Goal: Task Accomplishment & Management: Complete application form

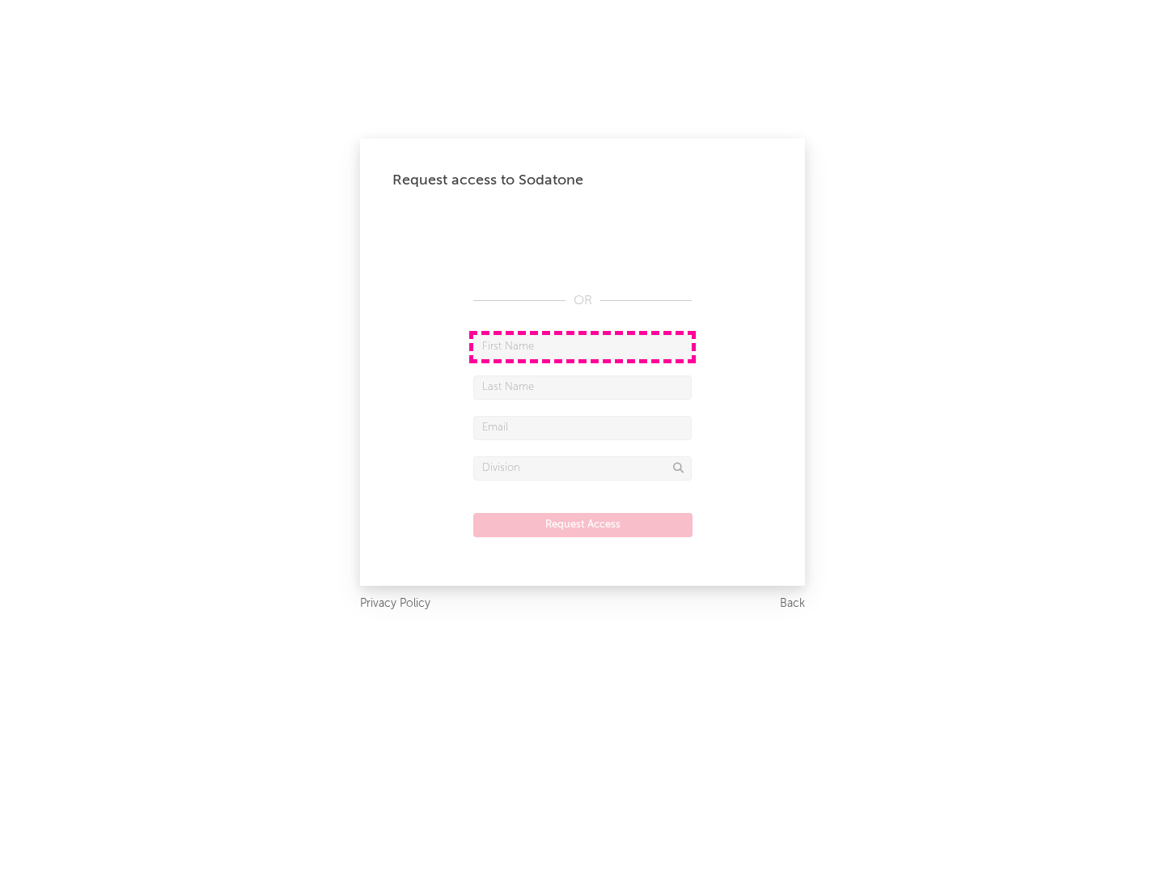
click at [583, 346] on input "text" at bounding box center [582, 347] width 218 height 24
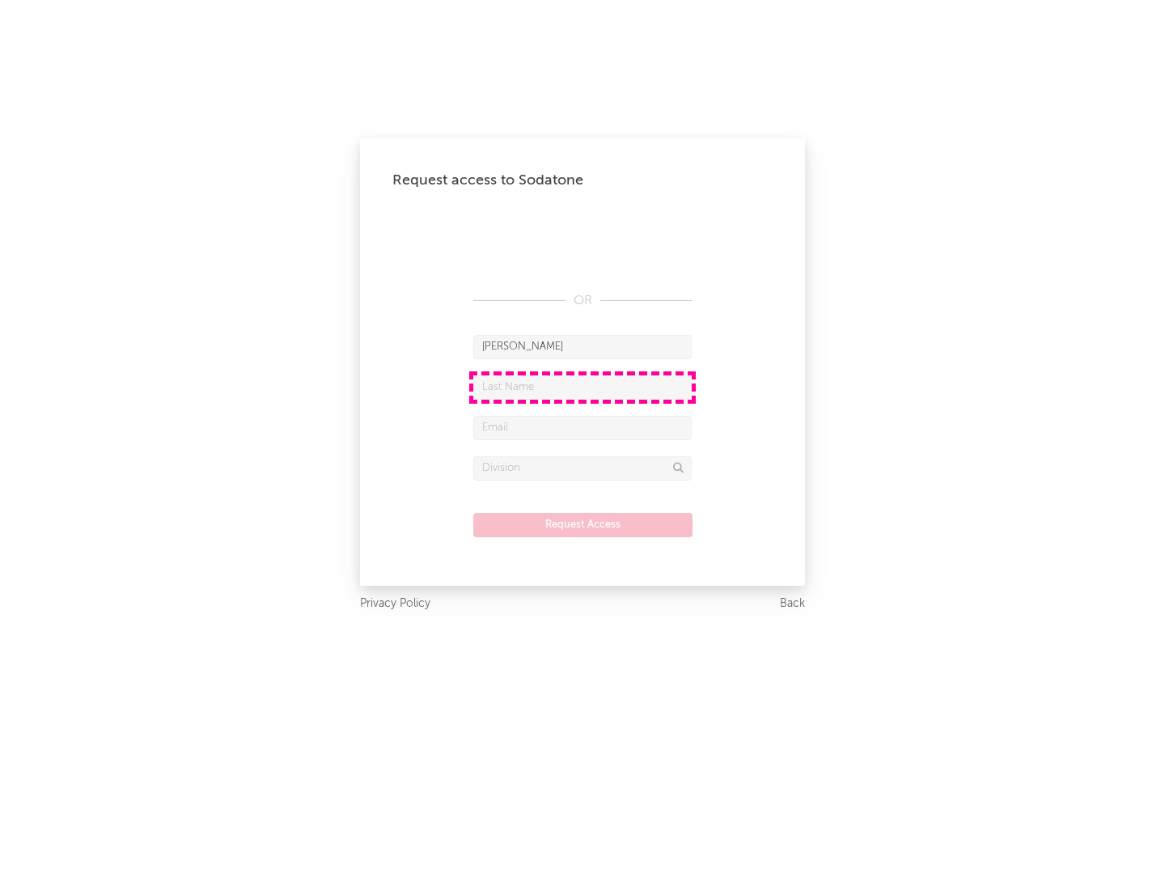
type input "[PERSON_NAME]"
click at [583, 387] on input "text" at bounding box center [582, 387] width 218 height 24
type input "[PERSON_NAME]"
click at [583, 427] on input "text" at bounding box center [582, 428] width 218 height 24
type input "[EMAIL_ADDRESS][DOMAIN_NAME]"
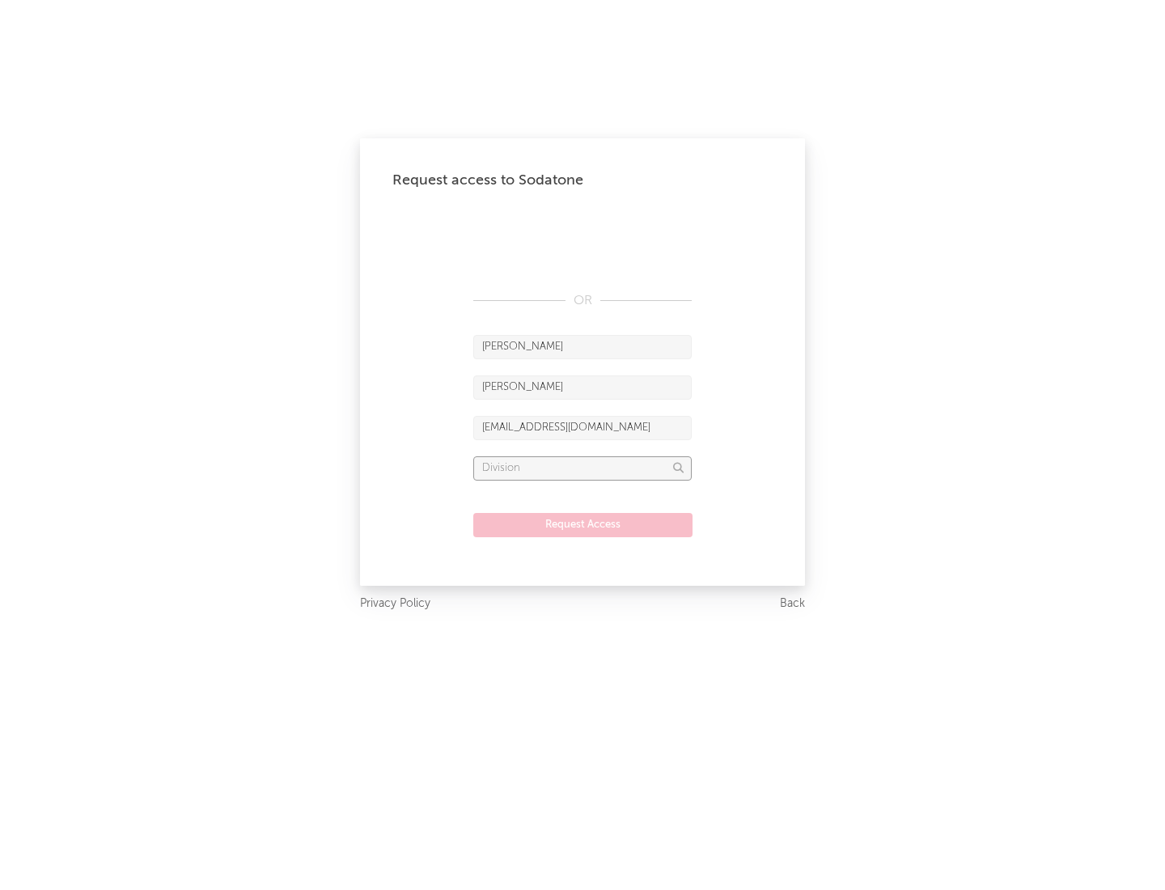
click at [583, 468] on input "text" at bounding box center [582, 468] width 218 height 24
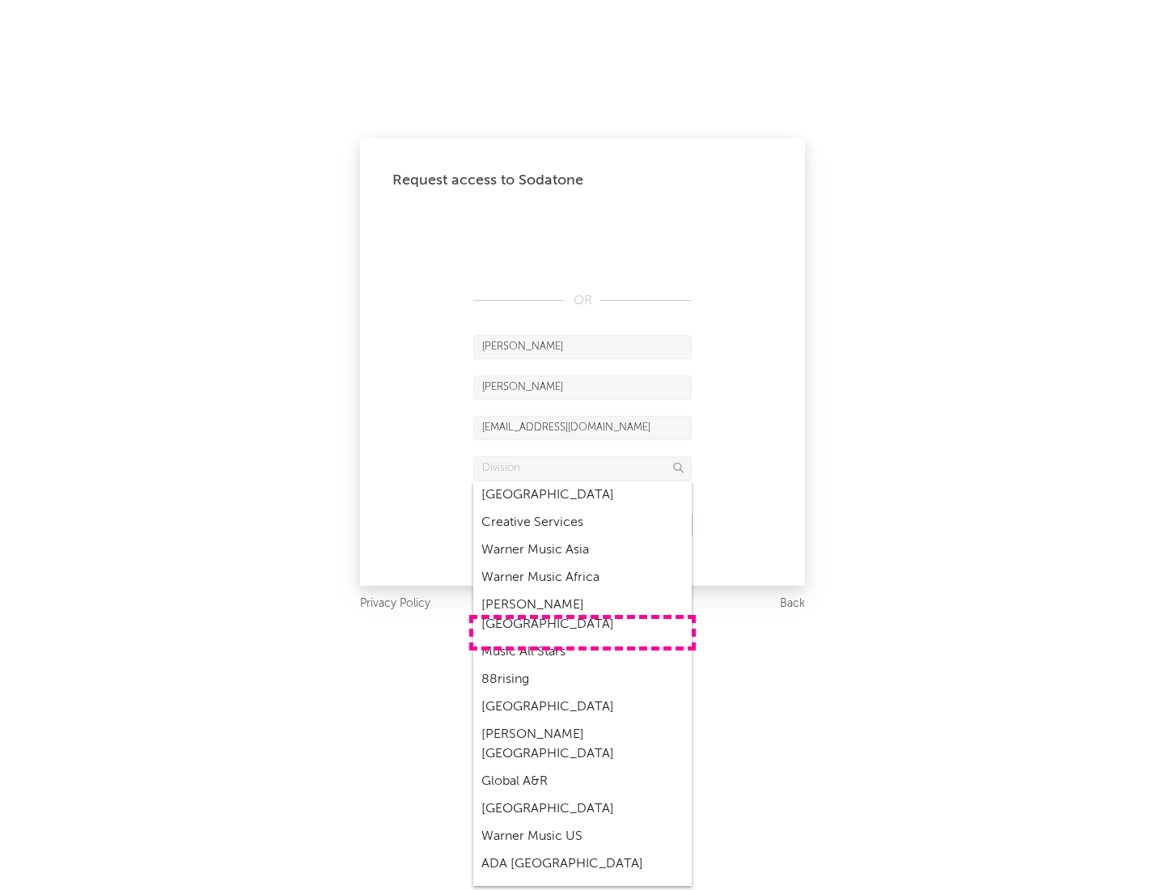
click at [583, 638] on div "Music All Stars" at bounding box center [582, 652] width 218 height 28
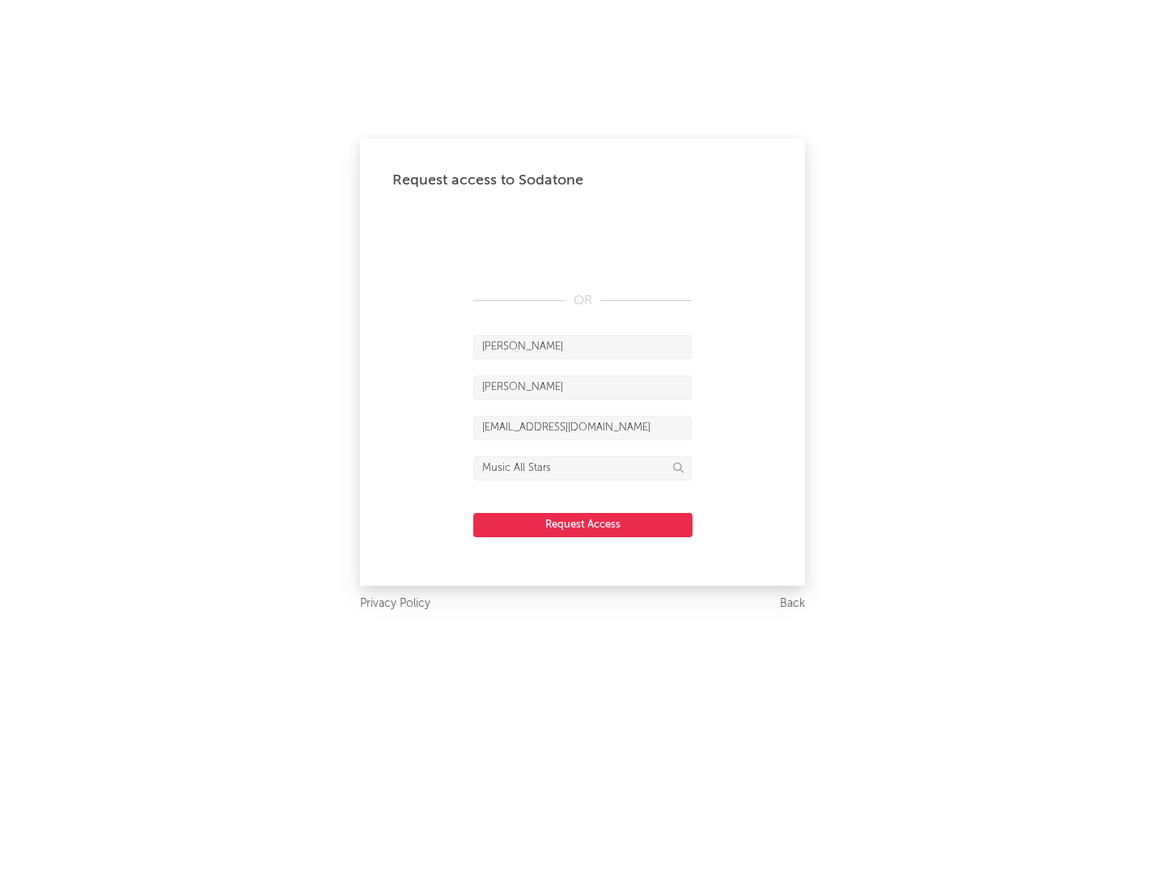
type input "Music All Stars"
click at [583, 524] on button "Request Access" at bounding box center [582, 525] width 219 height 24
